Goal: Information Seeking & Learning: Compare options

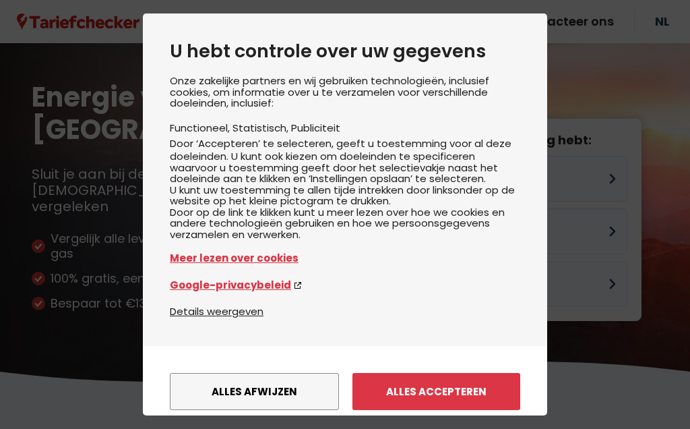
click at [309, 373] on button "Alles afwijzen" at bounding box center [254, 391] width 169 height 37
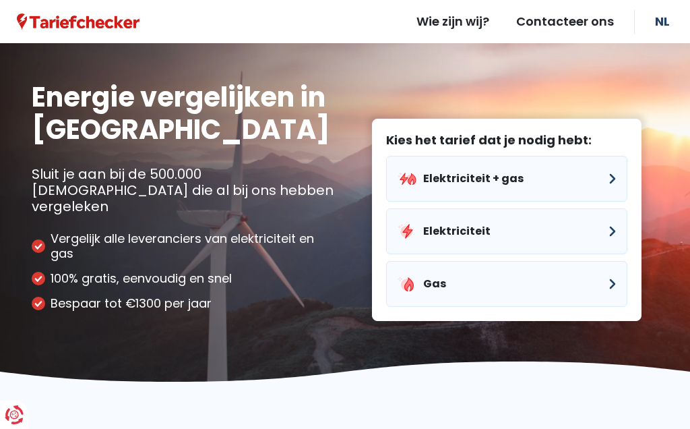
click at [627, 163] on button "Elektriciteit + gas" at bounding box center [506, 179] width 241 height 46
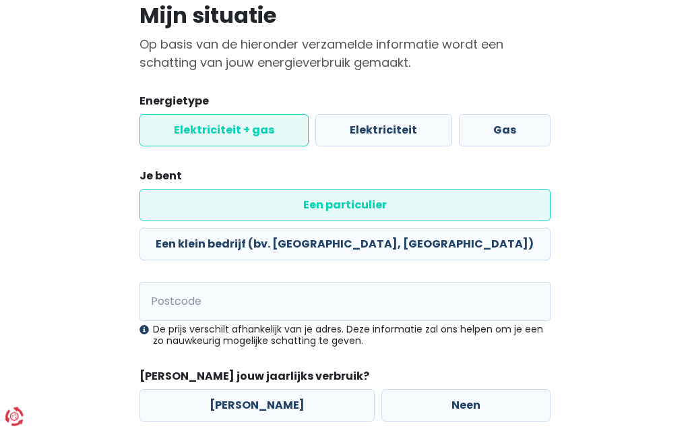
scroll to position [103, 0]
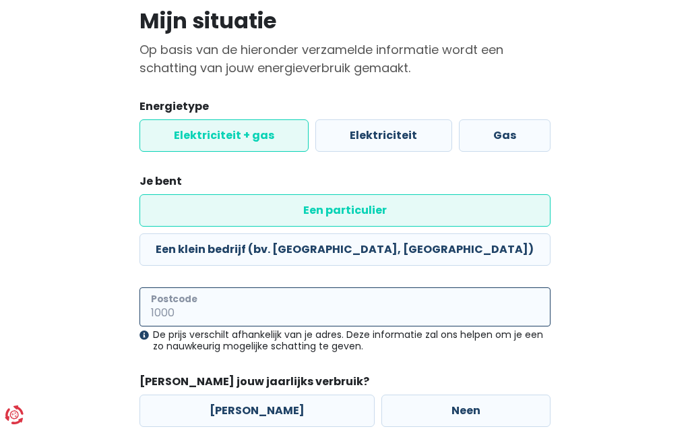
click at [386, 287] on input "Postcode" at bounding box center [345, 306] width 411 height 39
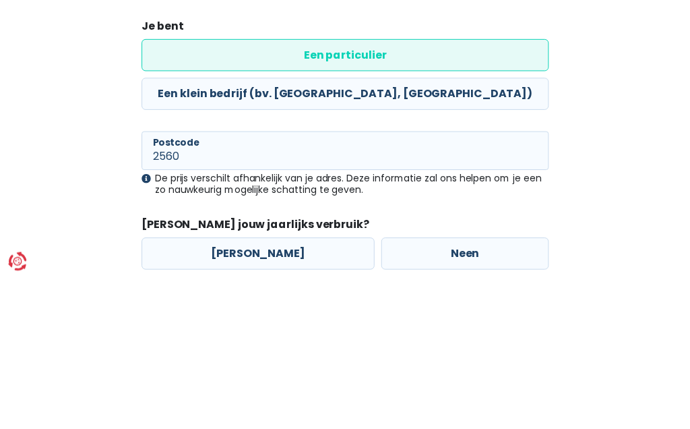
scroll to position [167, 0]
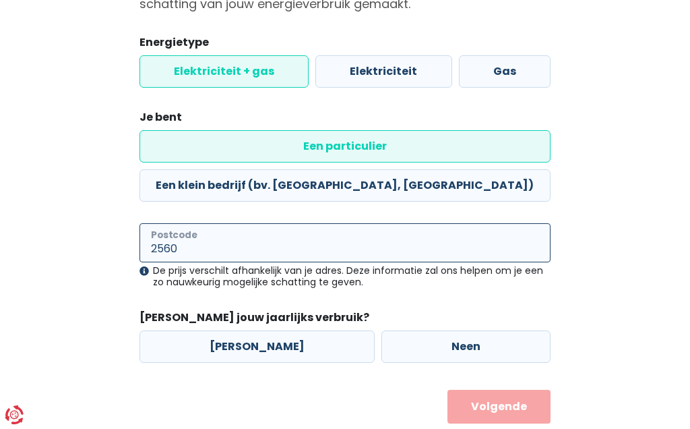
type input "2560"
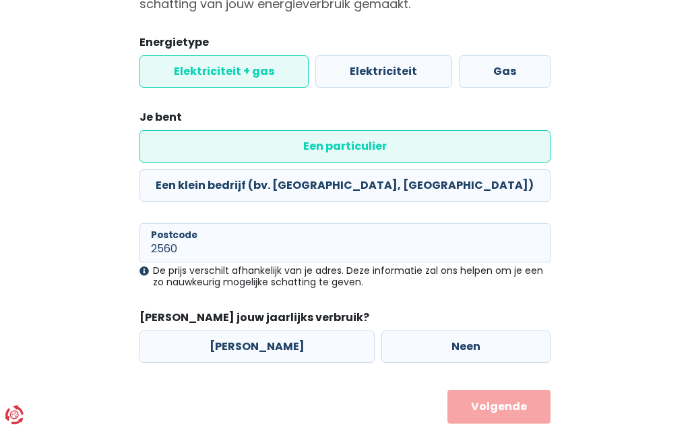
click at [242, 330] on label "[PERSON_NAME]" at bounding box center [257, 346] width 235 height 32
click at [242, 330] on input "[PERSON_NAME]" at bounding box center [257, 346] width 235 height 32
radio input "true"
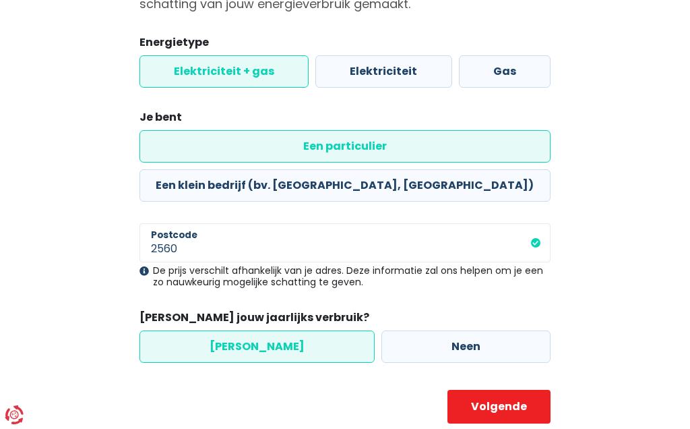
click at [525, 390] on button "Volgende" at bounding box center [499, 407] width 102 height 34
select select
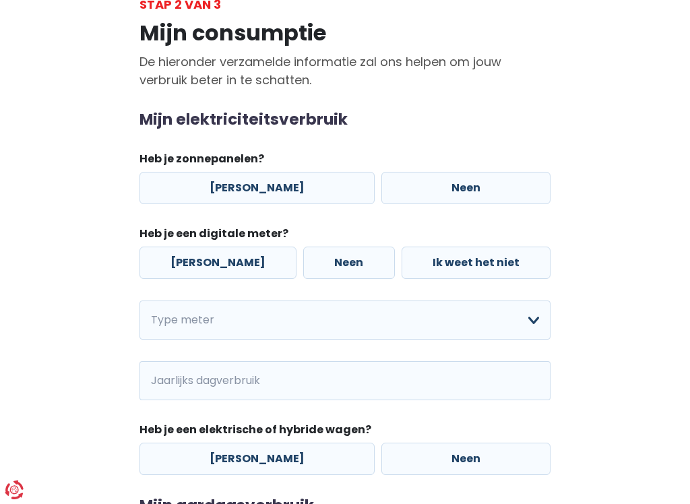
scroll to position [107, 0]
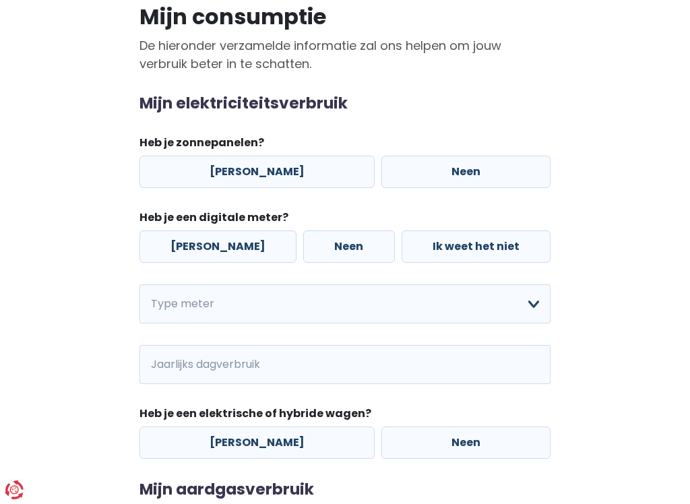
click at [450, 181] on label "Neen" at bounding box center [466, 172] width 169 height 32
click at [450, 181] on input "Neen" at bounding box center [466, 172] width 169 height 32
radio input "true"
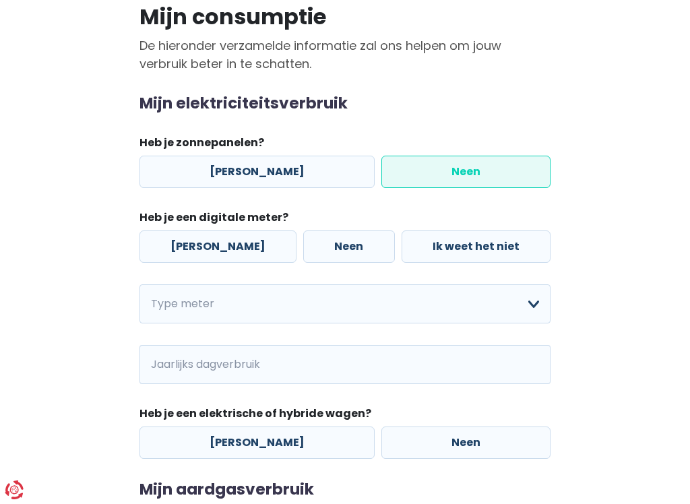
click at [319, 248] on label "Neen" at bounding box center [348, 247] width 91 height 32
click at [319, 248] on input "Neen" at bounding box center [348, 247] width 91 height 32
radio input "true"
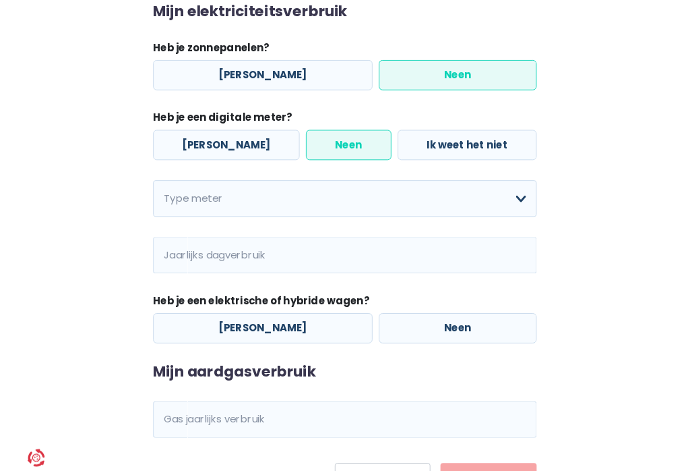
scroll to position [202, 0]
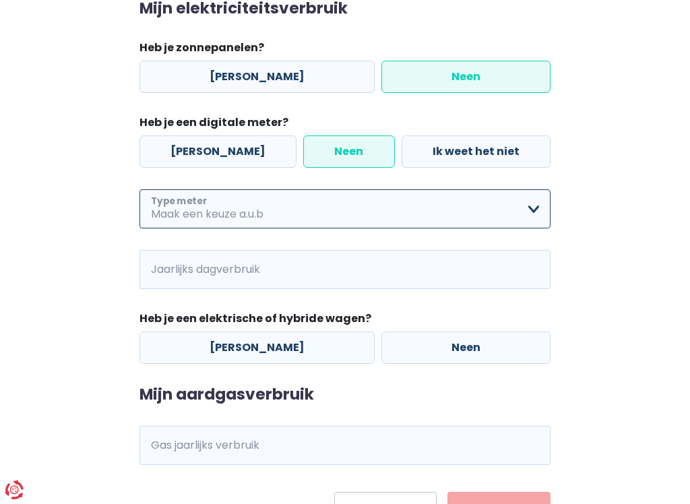
click at [343, 214] on select "Enkelvoudig Tweevoudig Enkelvoudig + uitsluitend nachttarief Tweevoudig + uitsl…" at bounding box center [345, 208] width 411 height 39
select select "day_single_rate"
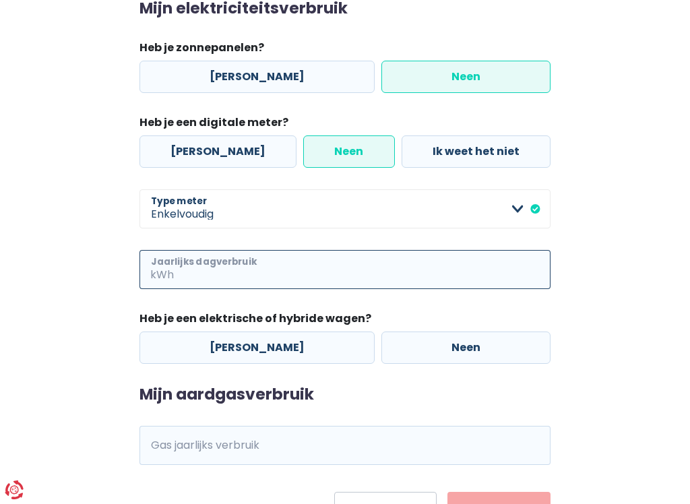
click at [393, 274] on input "Jaarlijks dagverbruik" at bounding box center [364, 269] width 374 height 39
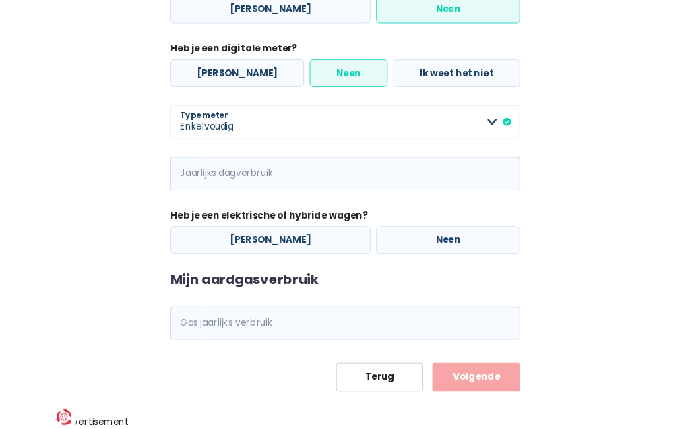
scroll to position [344, 0]
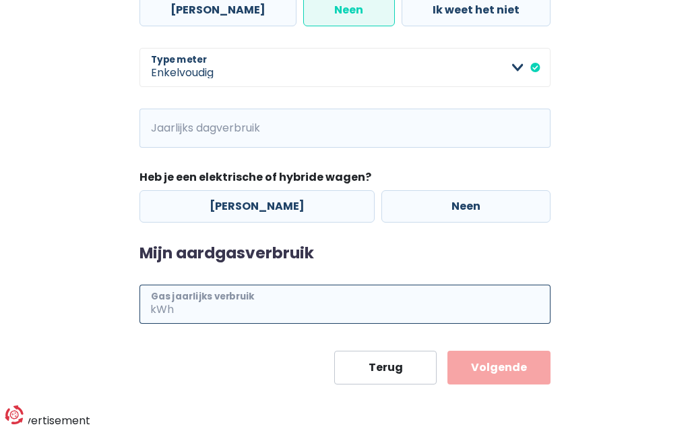
click at [283, 309] on input "Gas jaarlijks verbruik" at bounding box center [364, 304] width 374 height 39
type input "17000"
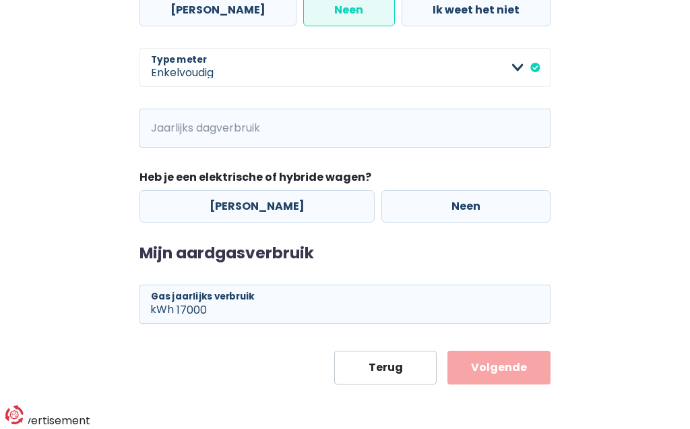
click at [297, 138] on input "Jaarlijks dagverbruik" at bounding box center [364, 128] width 374 height 39
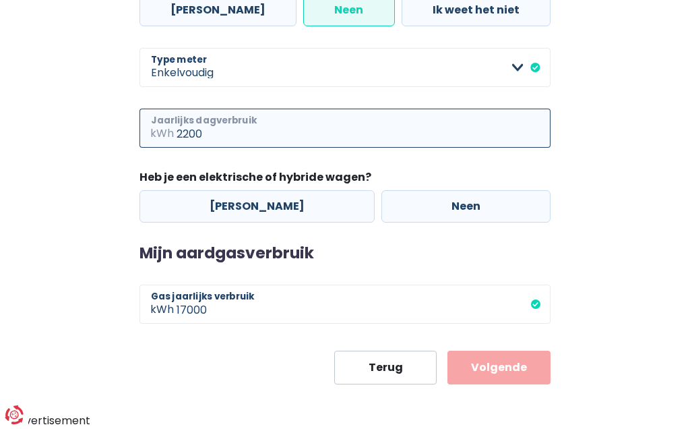
type input "2200"
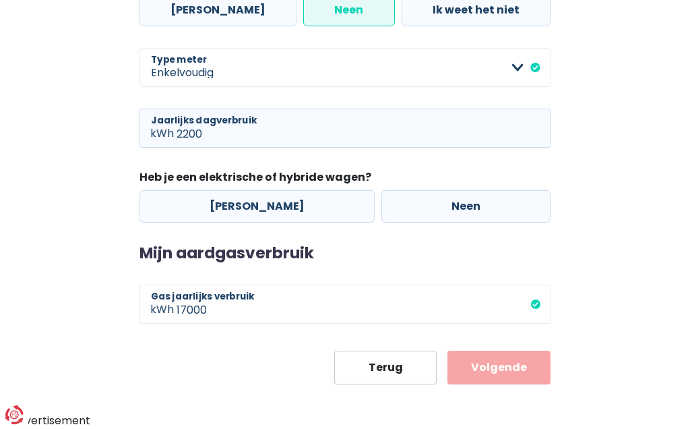
click at [517, 376] on button "Volgende" at bounding box center [499, 368] width 102 height 34
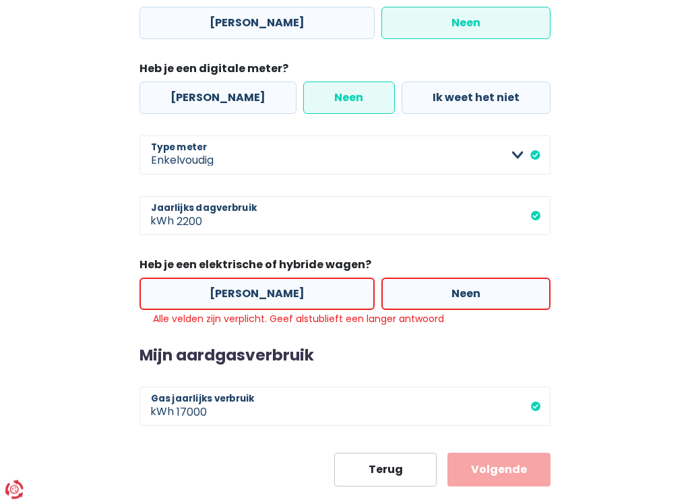
scroll to position [257, 0]
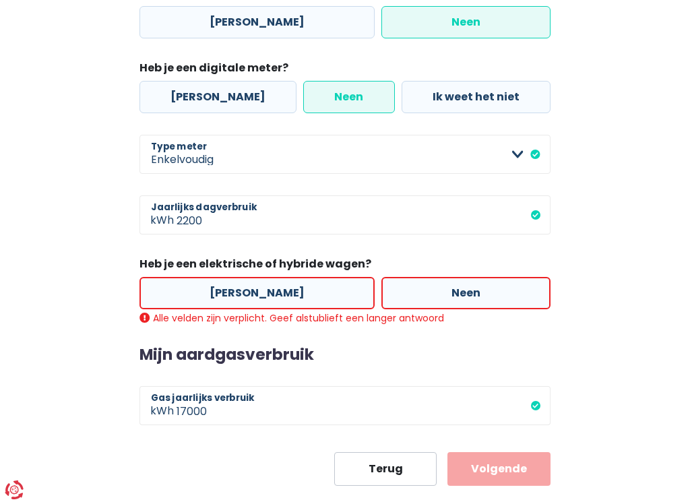
click at [469, 295] on label "Neen" at bounding box center [466, 293] width 169 height 32
click at [469, 295] on input "Neen" at bounding box center [466, 293] width 169 height 32
radio input "true"
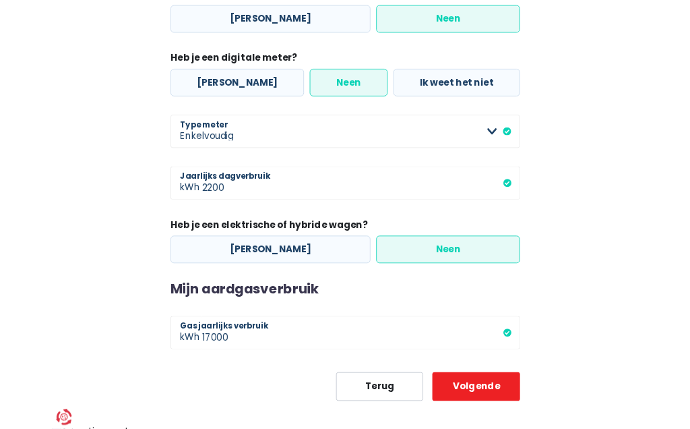
scroll to position [344, 0]
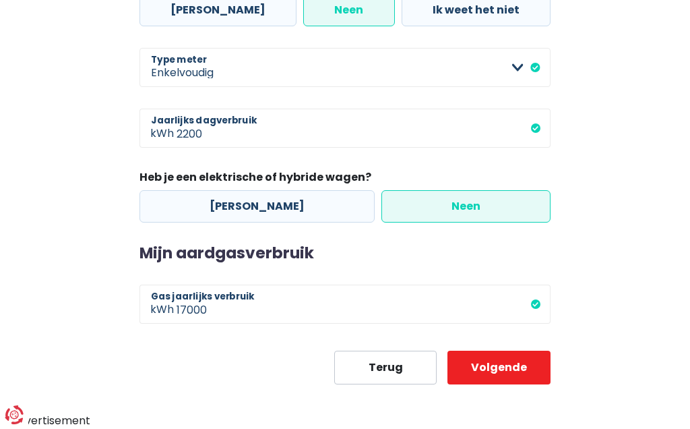
click at [505, 372] on button "Volgende" at bounding box center [499, 368] width 102 height 34
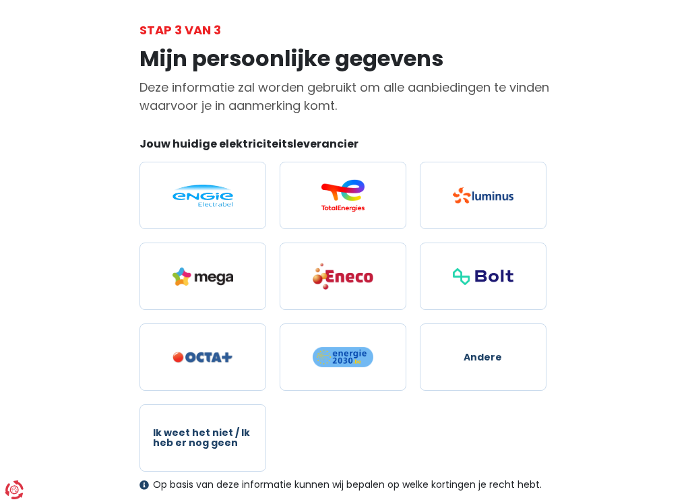
scroll to position [67, 0]
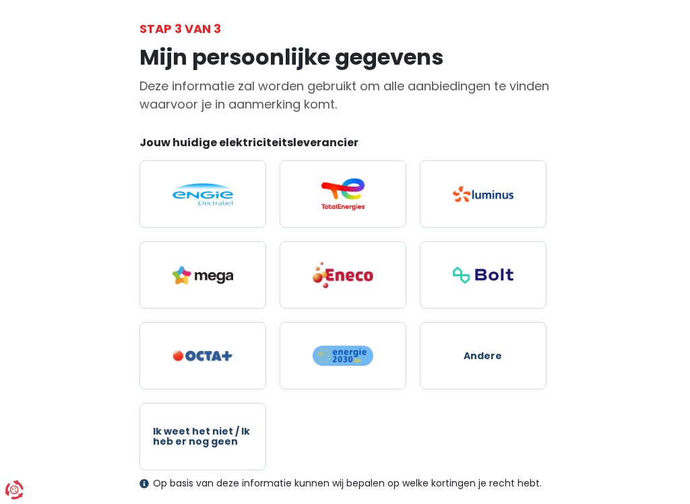
click at [361, 194] on img at bounding box center [343, 194] width 61 height 32
click at [361, 194] on input "radio" at bounding box center [343, 193] width 127 height 67
radio input "true"
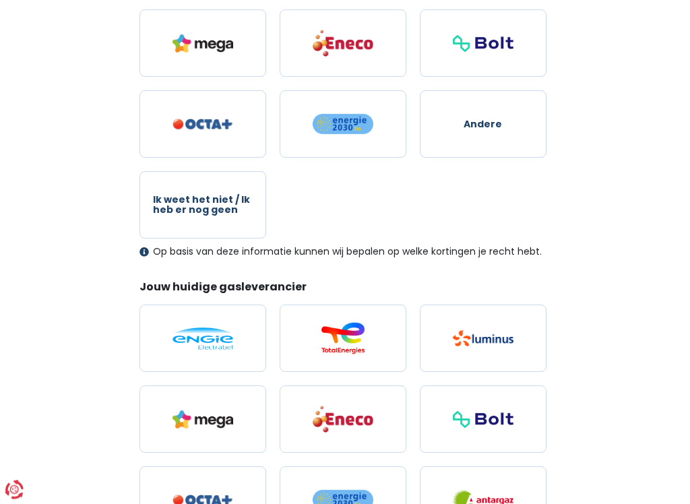
scroll to position [299, 0]
click at [358, 345] on img at bounding box center [343, 338] width 61 height 32
click at [358, 345] on input "radio" at bounding box center [343, 338] width 127 height 67
radio input "true"
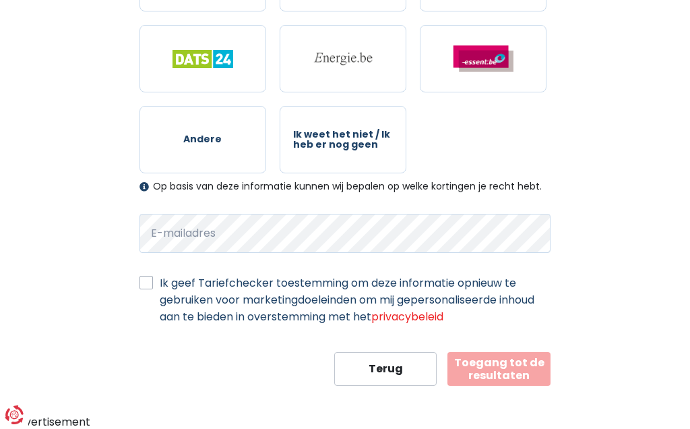
scroll to position [823, 0]
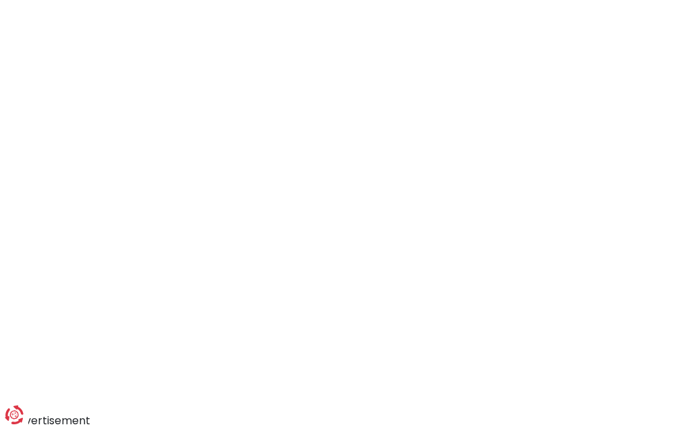
scroll to position [344, 0]
